Goal: Find contact information: Find contact information

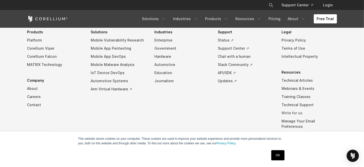
scroll to position [1178, 0]
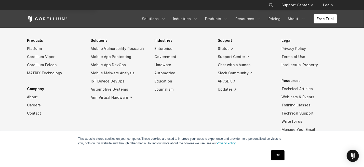
click at [292, 52] on link "Privacy Policy" at bounding box center [308, 49] width 55 height 8
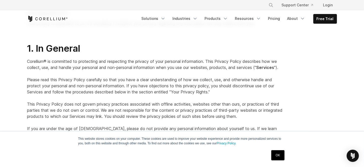
scroll to position [76, 0]
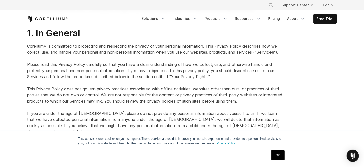
click at [233, 38] on h2 "1. In General" at bounding box center [155, 32] width 256 height 11
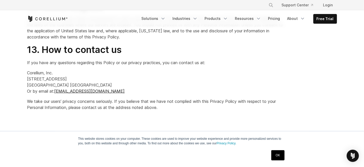
scroll to position [1387, 0]
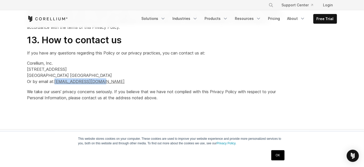
drag, startPoint x: 55, startPoint y: 81, endPoint x: 100, endPoint y: 81, distance: 44.8
click at [100, 81] on p "Corellium, Inc. 10 SE 1st Ave Suite B Delray Beach, FL 33444 USA Or by email at…" at bounding box center [155, 72] width 256 height 24
copy p "support@corellium.com"
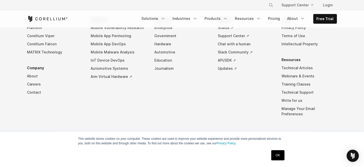
scroll to position [1562, 0]
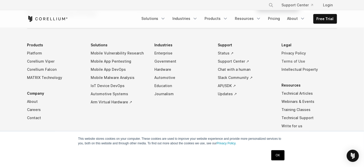
click at [297, 60] on link "Terms of Use" at bounding box center [308, 61] width 55 height 8
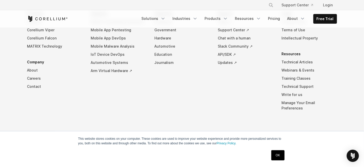
scroll to position [4268, 0]
